Goal: Information Seeking & Learning: Learn about a topic

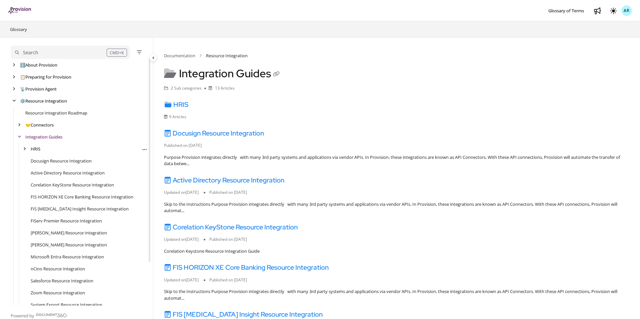
scroll to position [12, 0]
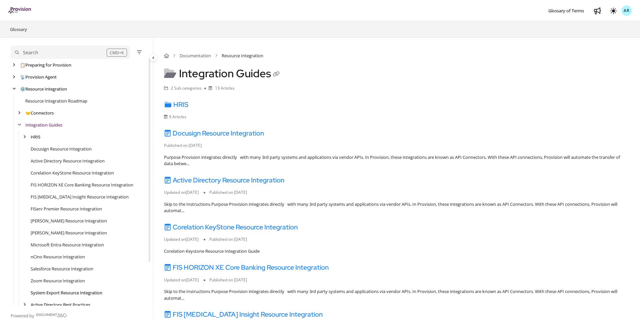
click at [60, 293] on link "System Export Resource Integration" at bounding box center [67, 293] width 72 height 7
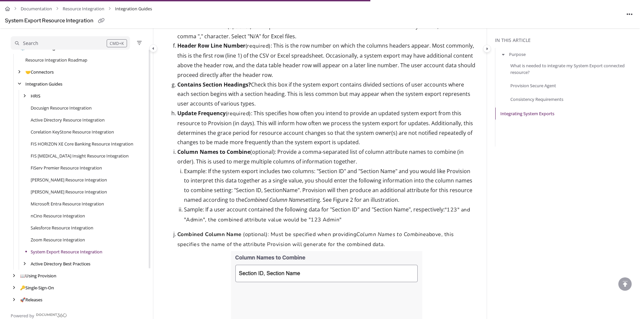
scroll to position [827, 0]
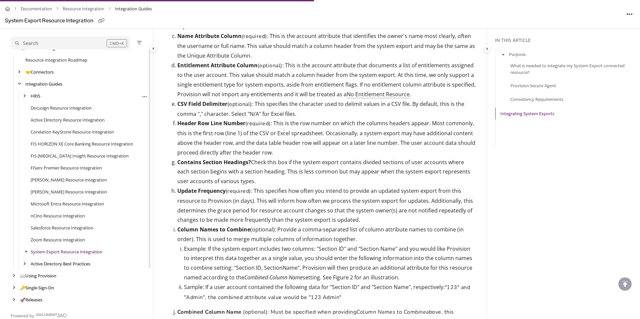
click at [24, 92] on div "HRIS Export PDF" at bounding box center [79, 96] width 137 height 12
click at [25, 96] on icon "arrow" at bounding box center [24, 96] width 3 height 4
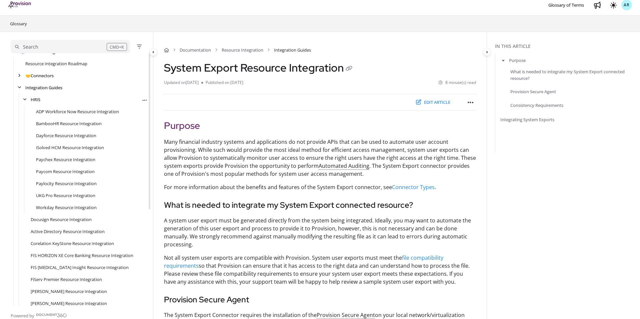
scroll to position [0, 0]
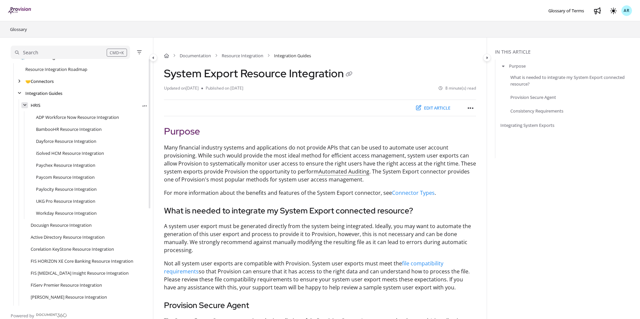
click at [23, 105] on icon "arrow" at bounding box center [25, 105] width 4 height 4
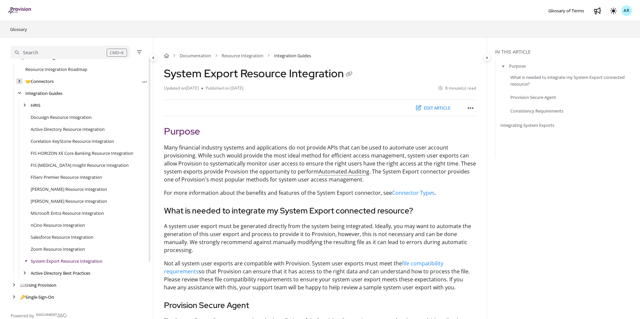
click at [18, 81] on icon "arrow" at bounding box center [19, 81] width 3 height 4
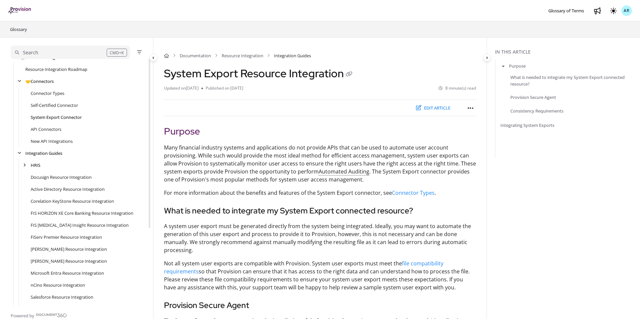
click at [47, 119] on link "System Export Connector" at bounding box center [56, 117] width 51 height 7
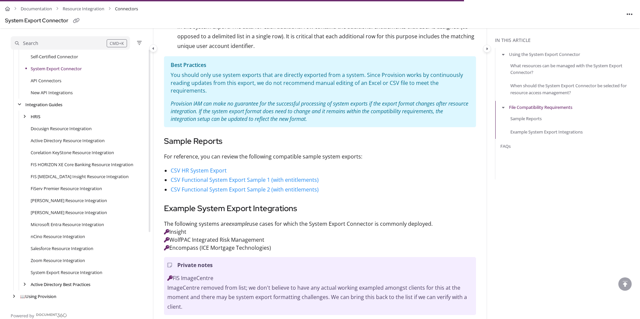
scroll to position [95, 0]
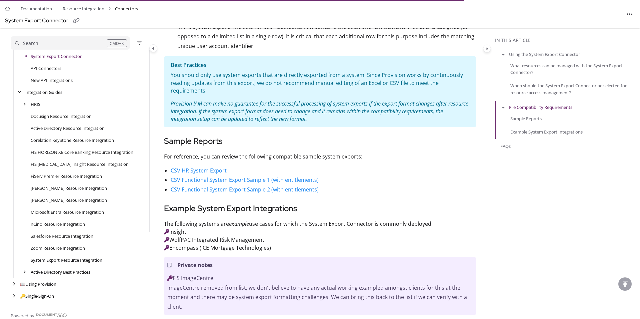
click at [58, 259] on link "System Export Resource Integration" at bounding box center [67, 260] width 72 height 7
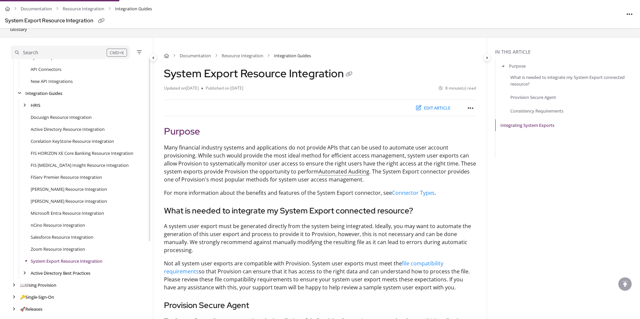
scroll to position [113, 0]
